Goal: Navigation & Orientation: Find specific page/section

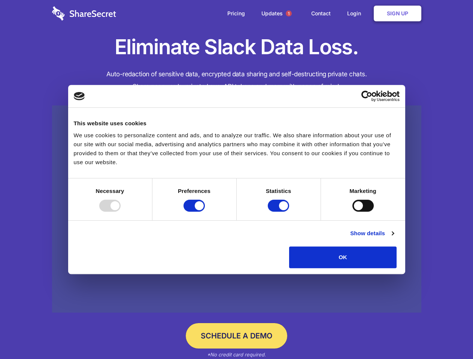
click at [120, 212] on div at bounding box center [109, 206] width 21 height 12
click at [205, 212] on input "Preferences" at bounding box center [193, 206] width 21 height 12
checkbox input "false"
click at [279, 212] on input "Statistics" at bounding box center [278, 206] width 21 height 12
checkbox input "false"
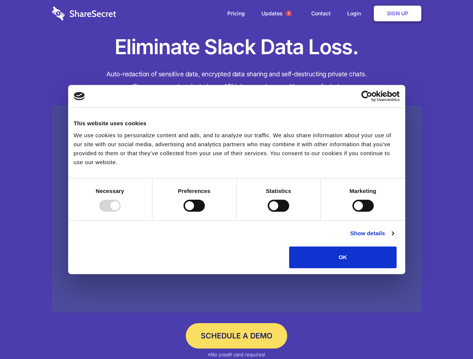
checkbox input "false"
click at [352, 212] on input "Marketing" at bounding box center [362, 206] width 21 height 12
checkbox input "true"
click at [393, 238] on link "Show details" at bounding box center [371, 233] width 43 height 9
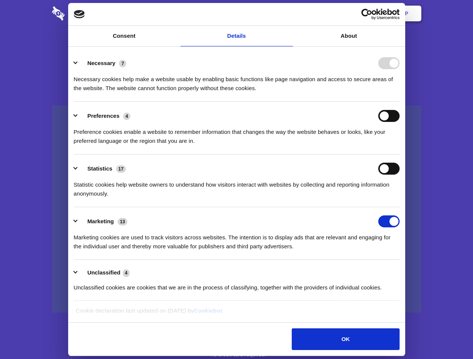
click at [399, 146] on div "Preference cookies enable a website to remember information that changes the wa…" at bounding box center [237, 134] width 326 height 24
click at [288, 13] on span "1" at bounding box center [289, 13] width 6 height 6
